Goal: Transaction & Acquisition: Book appointment/travel/reservation

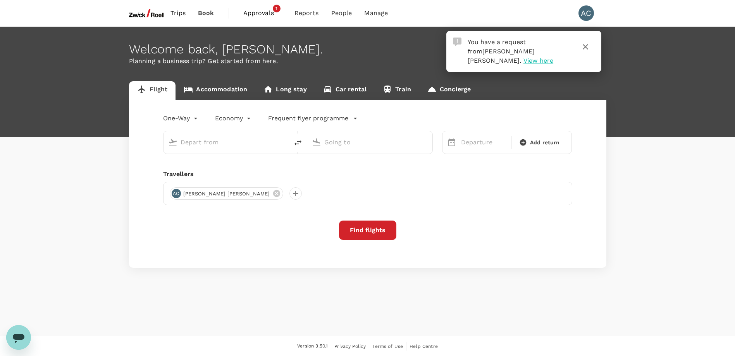
type input "roundtrip"
type input "Singapore Changi (SIN)"
type input "Soekarno-Hatta Intl (CGK)"
type input "Singapore Changi (SIN)"
type input "Soekarno-Hatta Intl (CGK)"
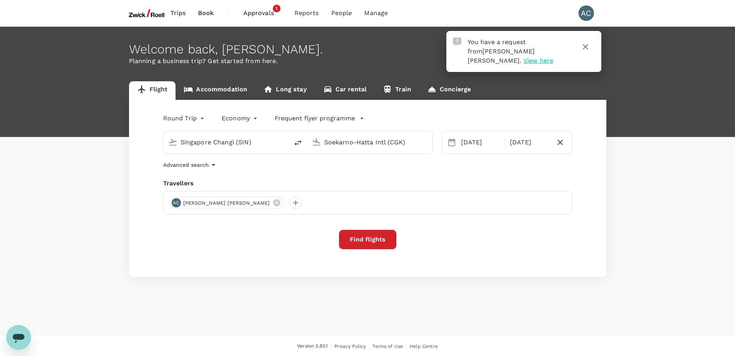
click at [254, 9] on span "Approvals" at bounding box center [262, 13] width 39 height 9
